Goal: Task Accomplishment & Management: Use online tool/utility

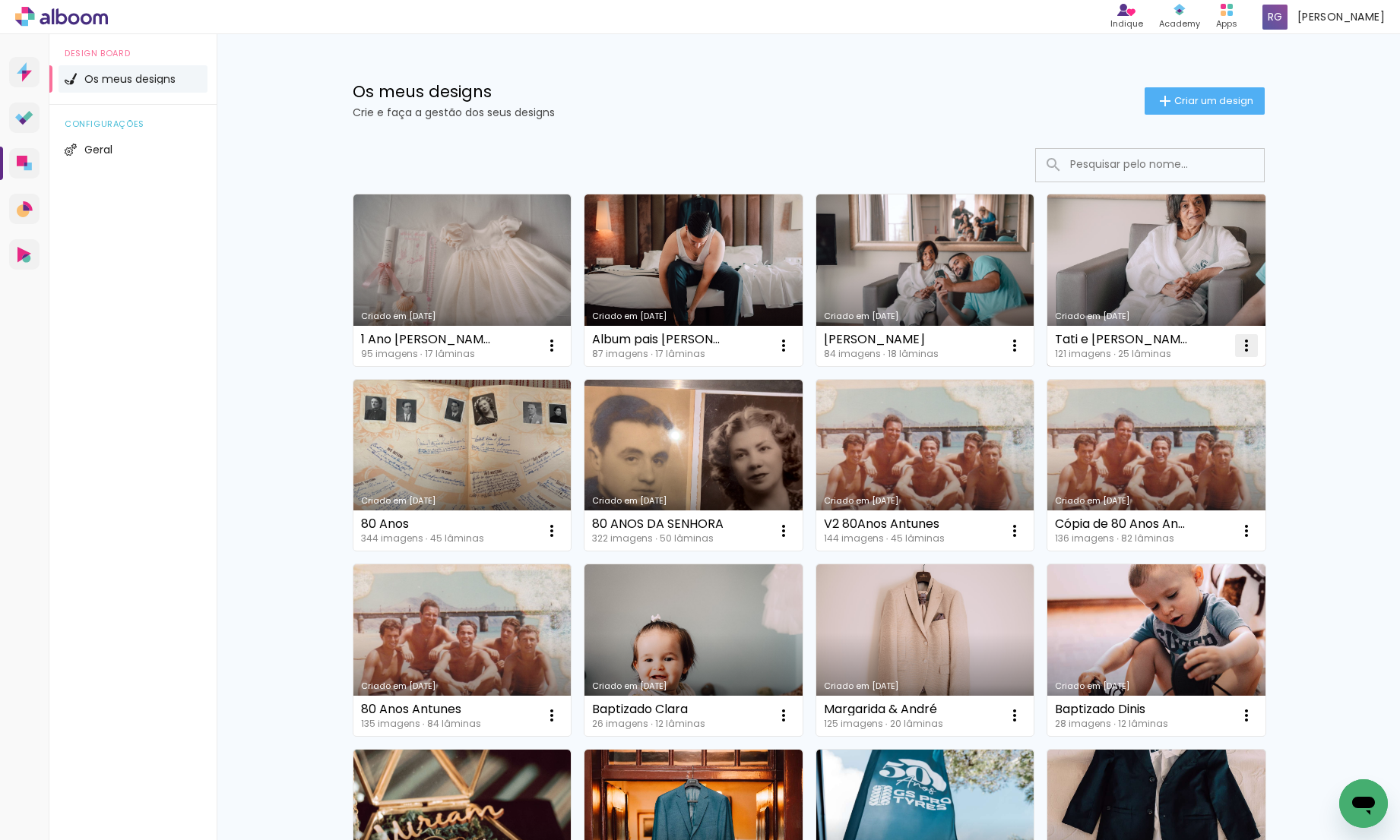
click at [561, 346] on iron-icon at bounding box center [551, 345] width 18 height 18
click at [1142, 376] on span "Abrir" at bounding box center [1150, 380] width 23 height 10
